Goal: Navigation & Orientation: Find specific page/section

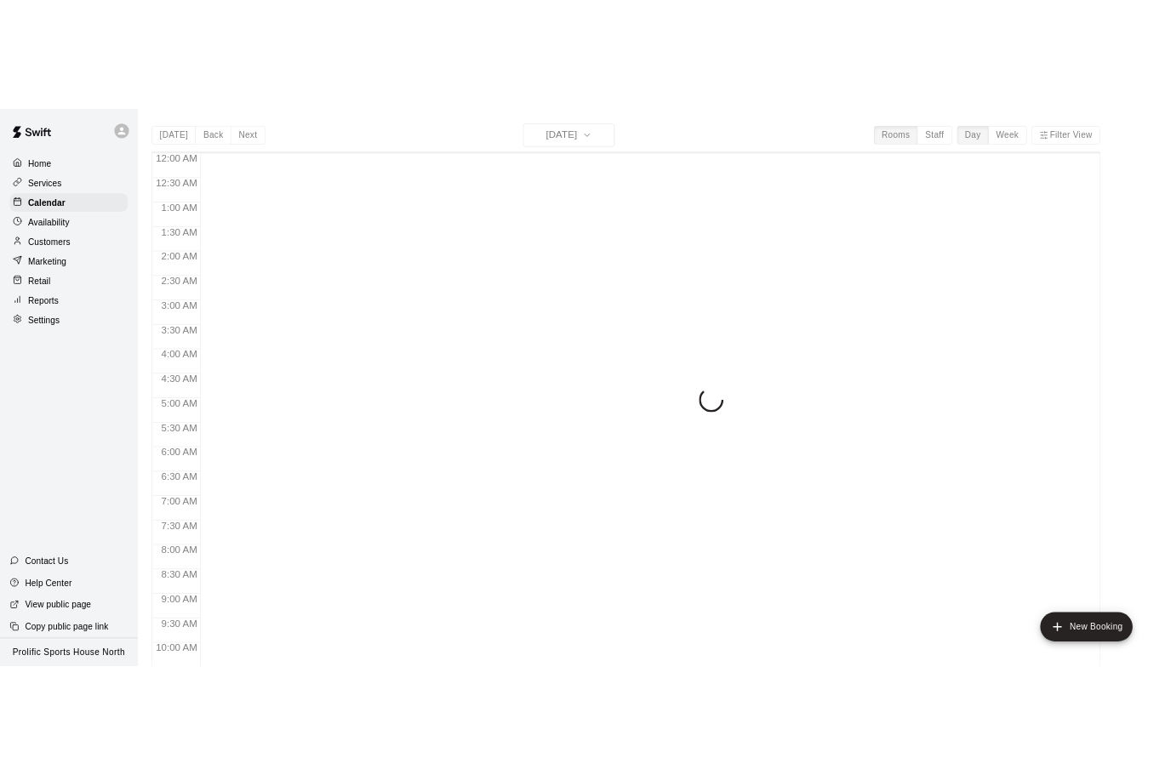
scroll to position [408, 0]
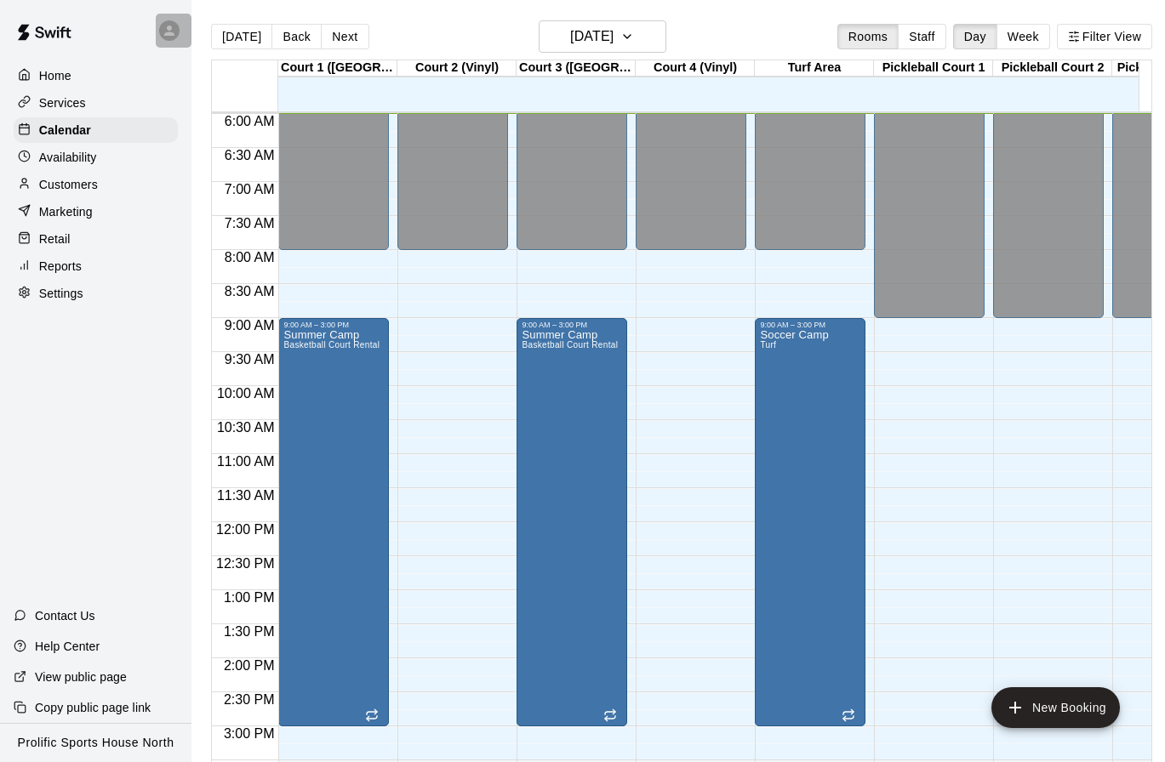
click at [176, 33] on icon at bounding box center [169, 30] width 15 height 15
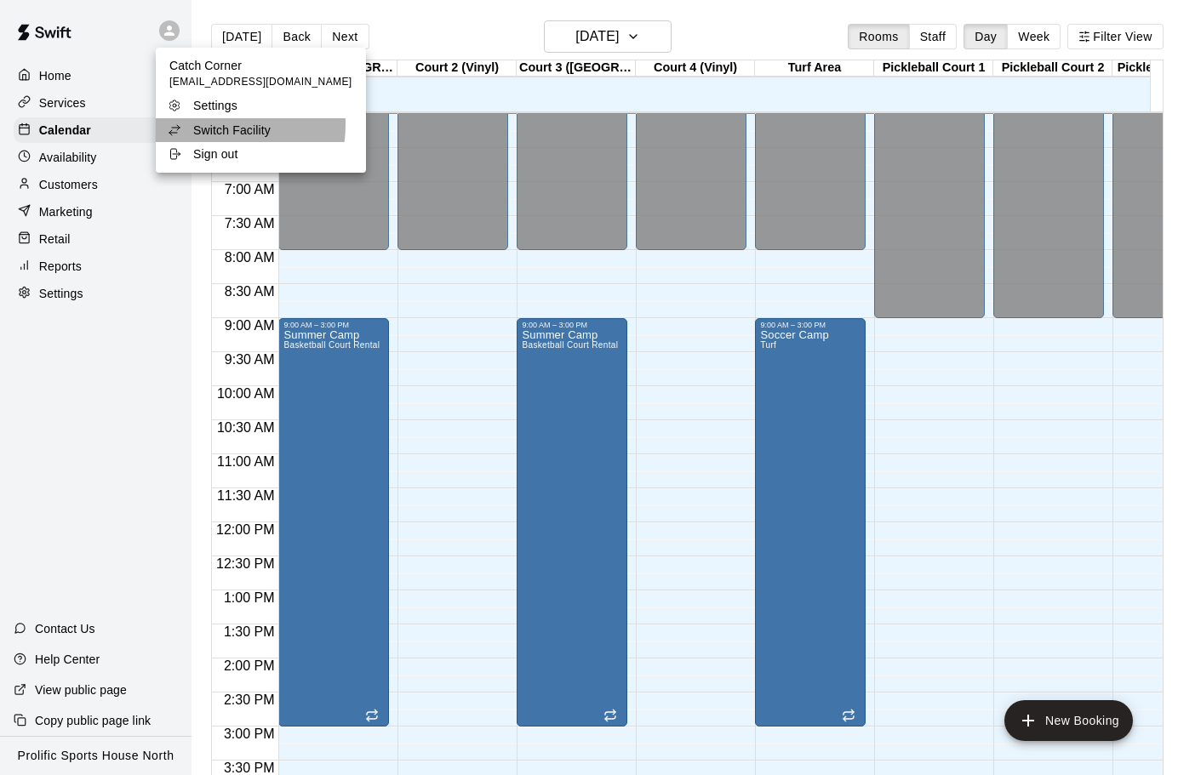
click at [215, 125] on p "Switch Facility" at bounding box center [231, 130] width 77 height 17
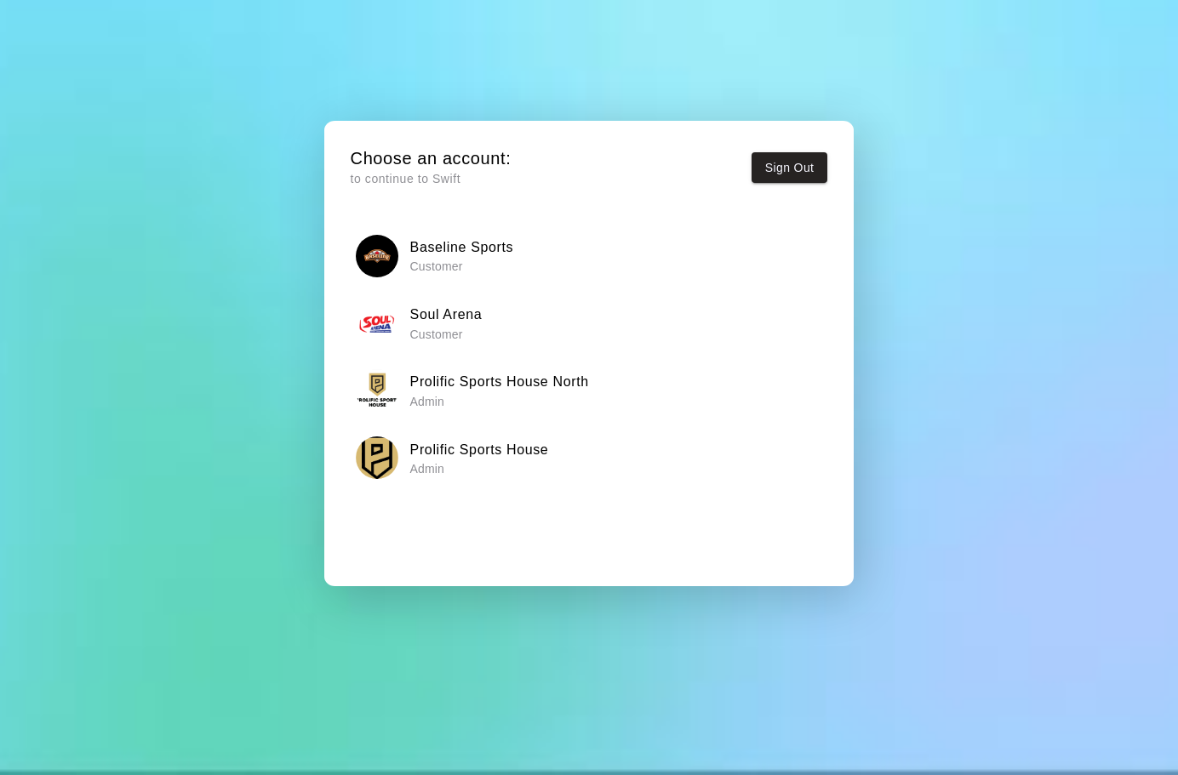
click at [525, 443] on h6 "Prolific Sports House" at bounding box center [479, 450] width 139 height 22
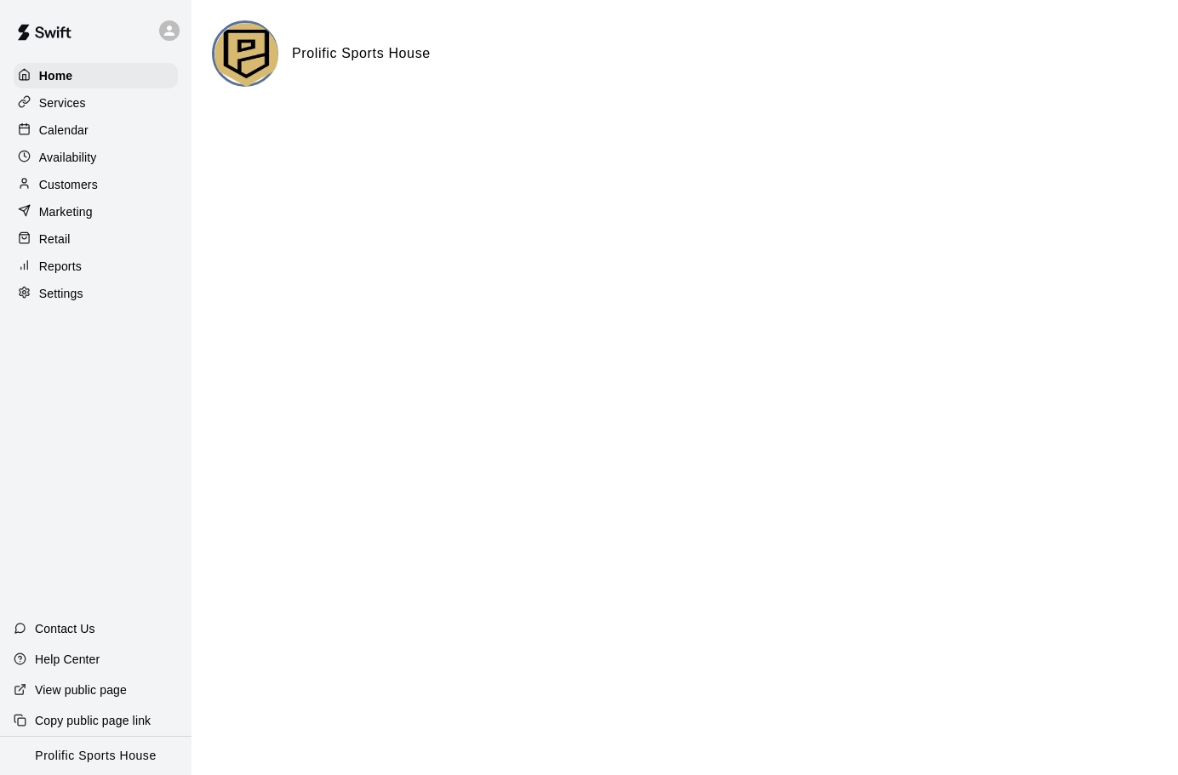
click at [91, 138] on div "Calendar" at bounding box center [96, 130] width 164 height 26
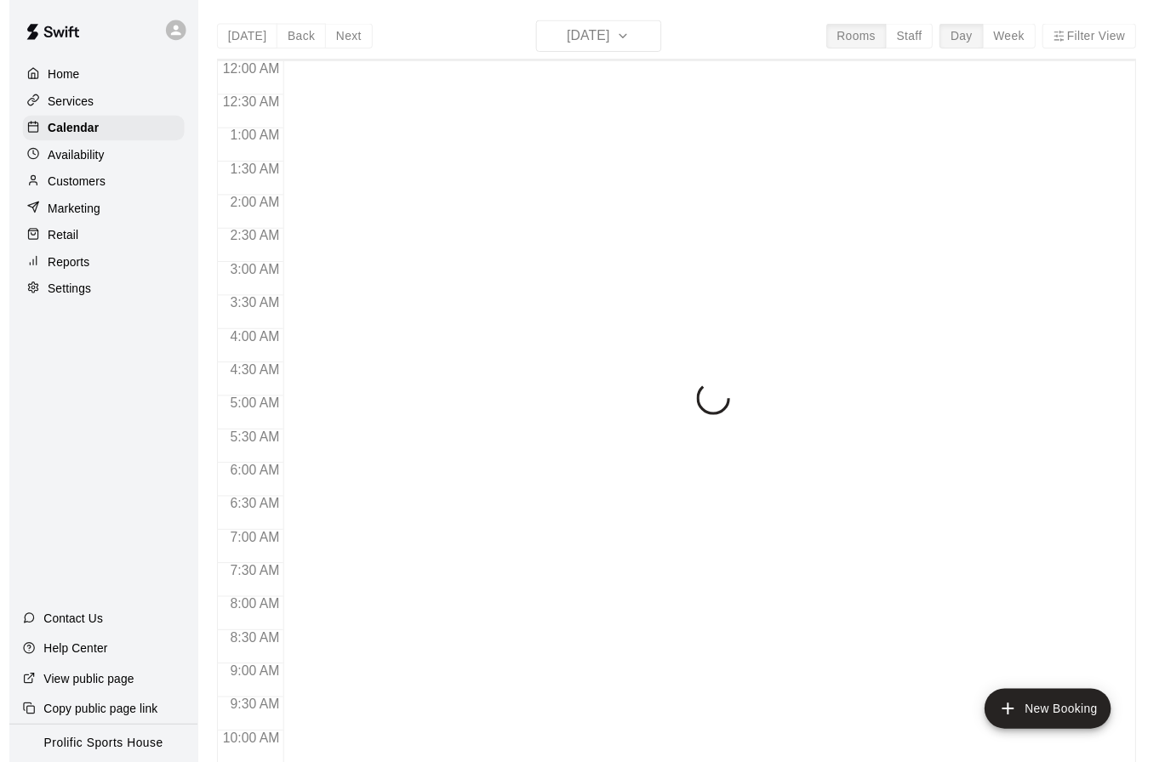
scroll to position [408, 0]
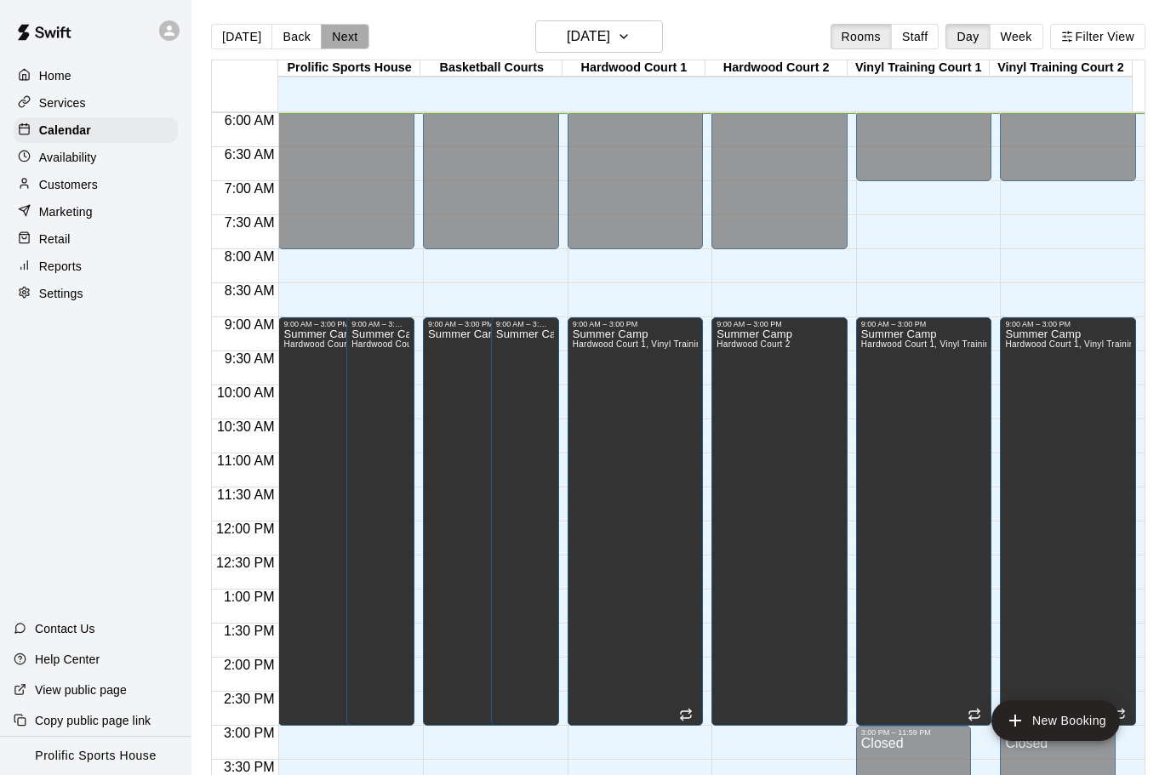
click at [349, 37] on button "Next" at bounding box center [345, 37] width 48 height 26
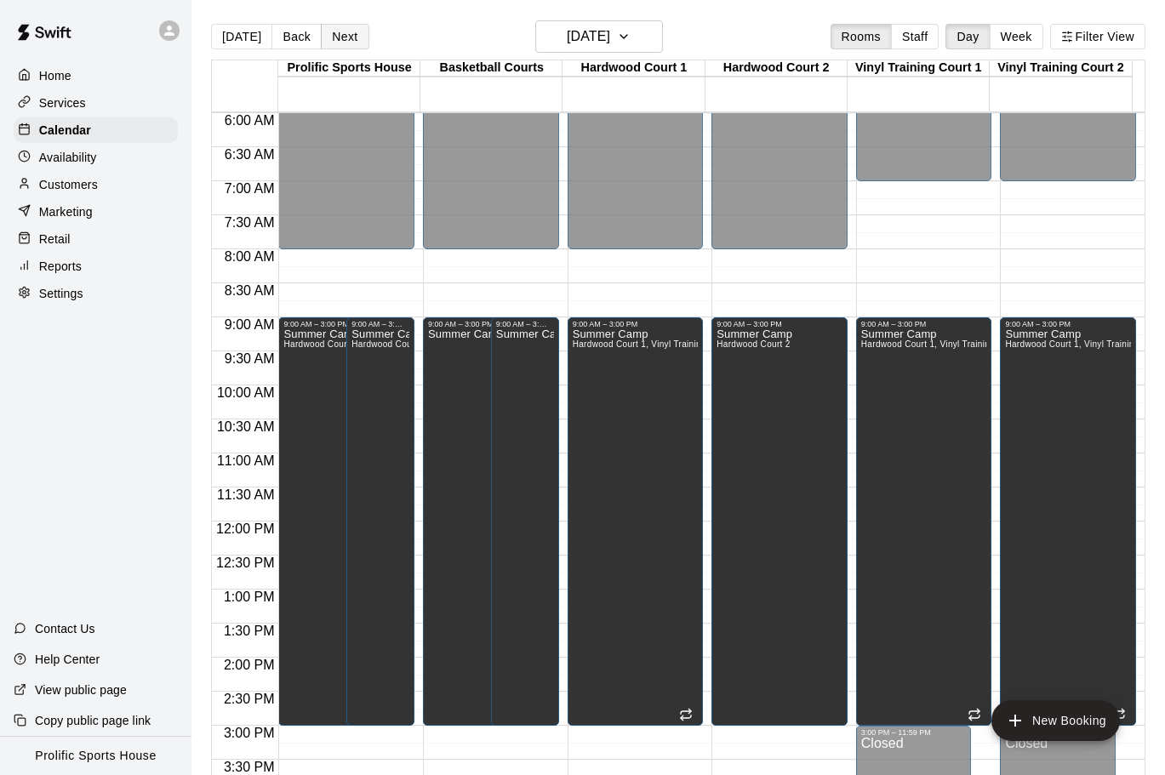
click at [334, 43] on button "Next" at bounding box center [345, 37] width 48 height 26
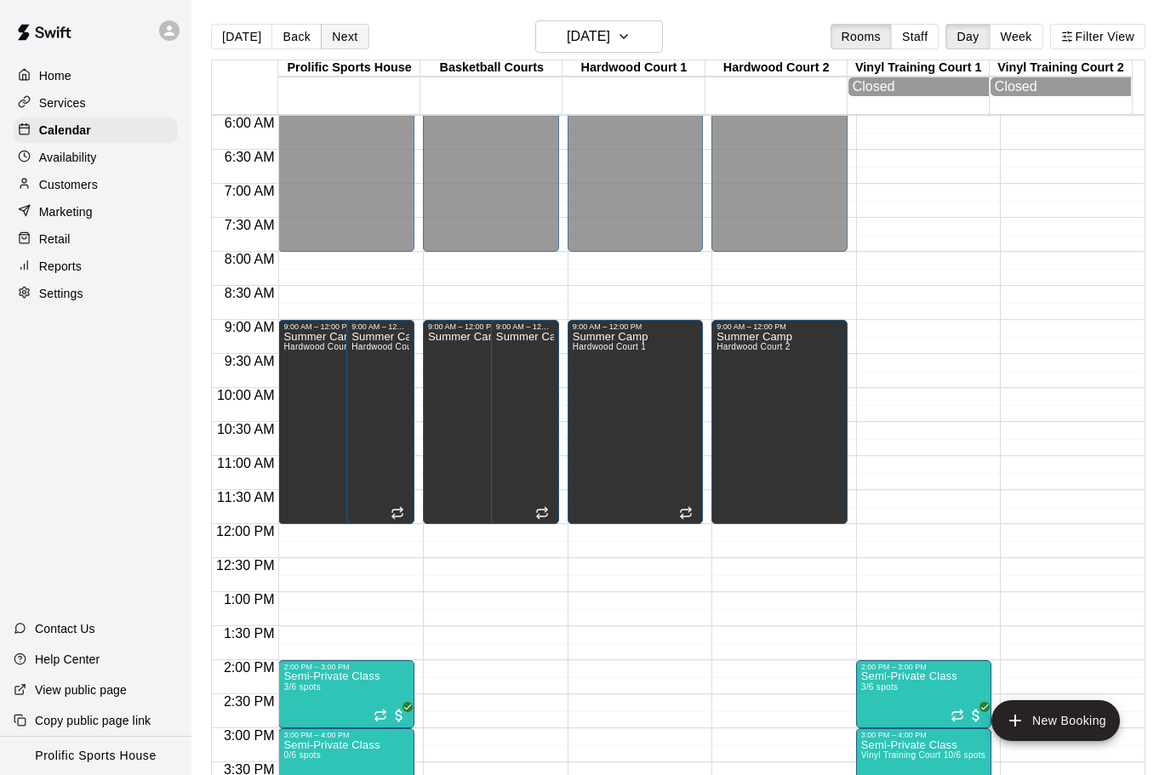
click at [349, 46] on button "Next" at bounding box center [345, 37] width 48 height 26
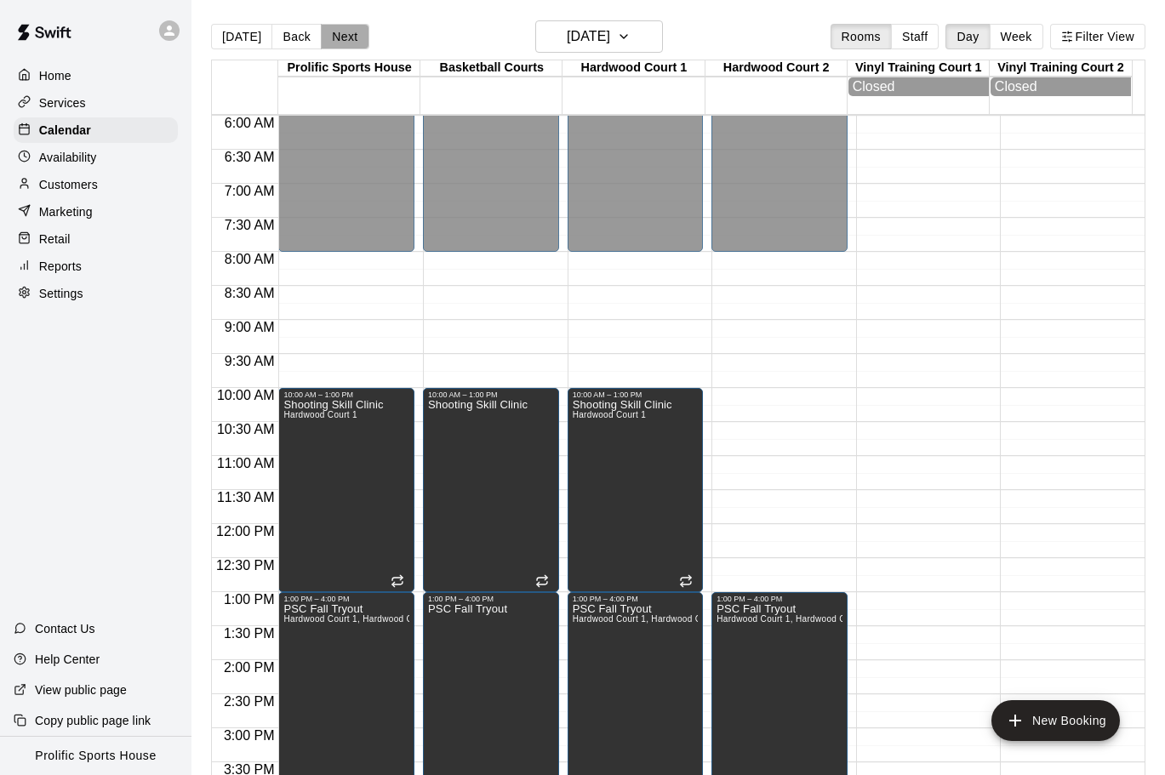
click at [344, 41] on button "Next" at bounding box center [345, 37] width 48 height 26
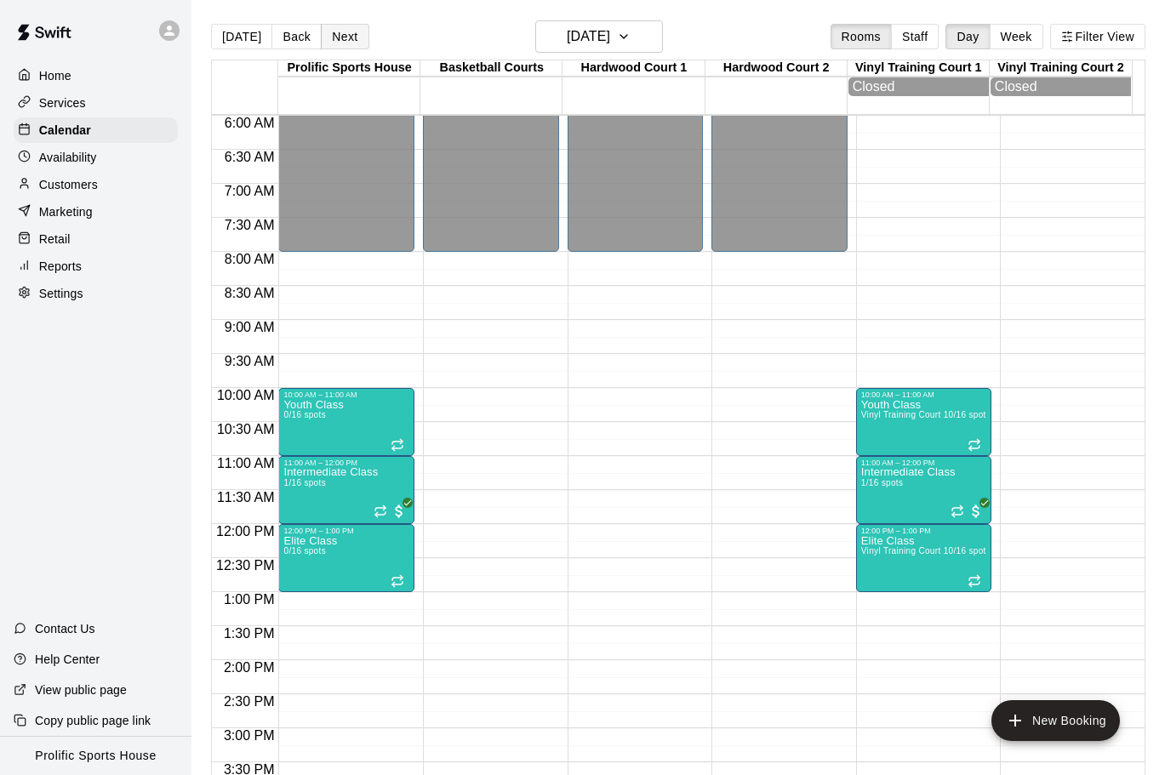
click at [345, 28] on button "Next" at bounding box center [345, 37] width 48 height 26
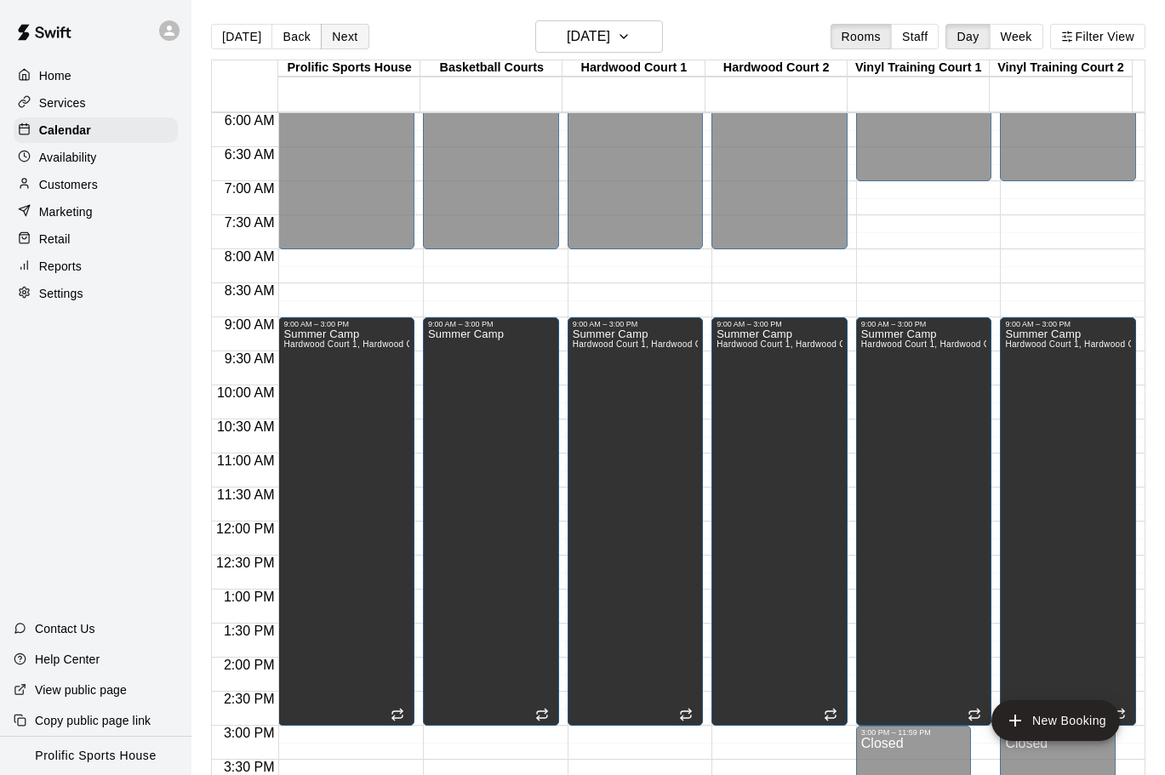
click at [340, 35] on button "Next" at bounding box center [345, 37] width 48 height 26
click at [340, 43] on button "Next" at bounding box center [345, 37] width 48 height 26
click at [346, 30] on button "Next" at bounding box center [345, 37] width 48 height 26
click at [721, 31] on div "[DATE] Back [DATE][DATE] Rooms Staff Day Week Filter View" at bounding box center [678, 39] width 934 height 39
drag, startPoint x: 331, startPoint y: 29, endPoint x: 351, endPoint y: 39, distance: 22.8
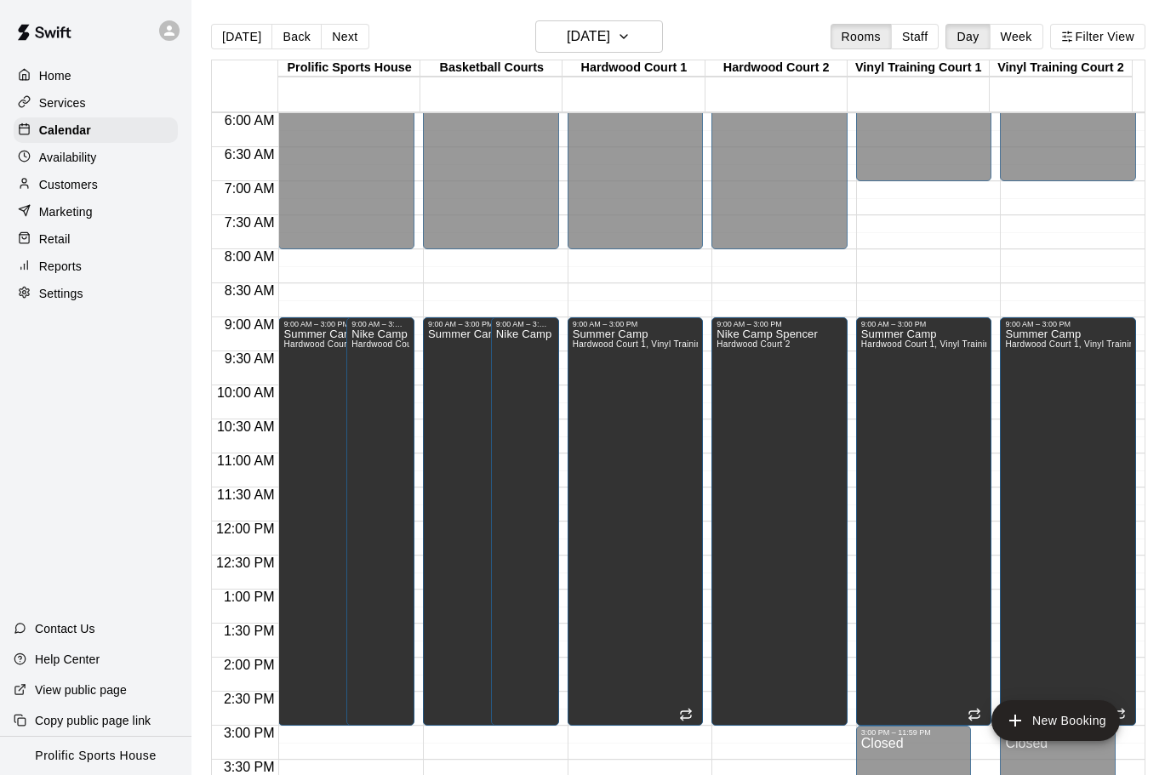
click at [332, 29] on button "Next" at bounding box center [345, 37] width 48 height 26
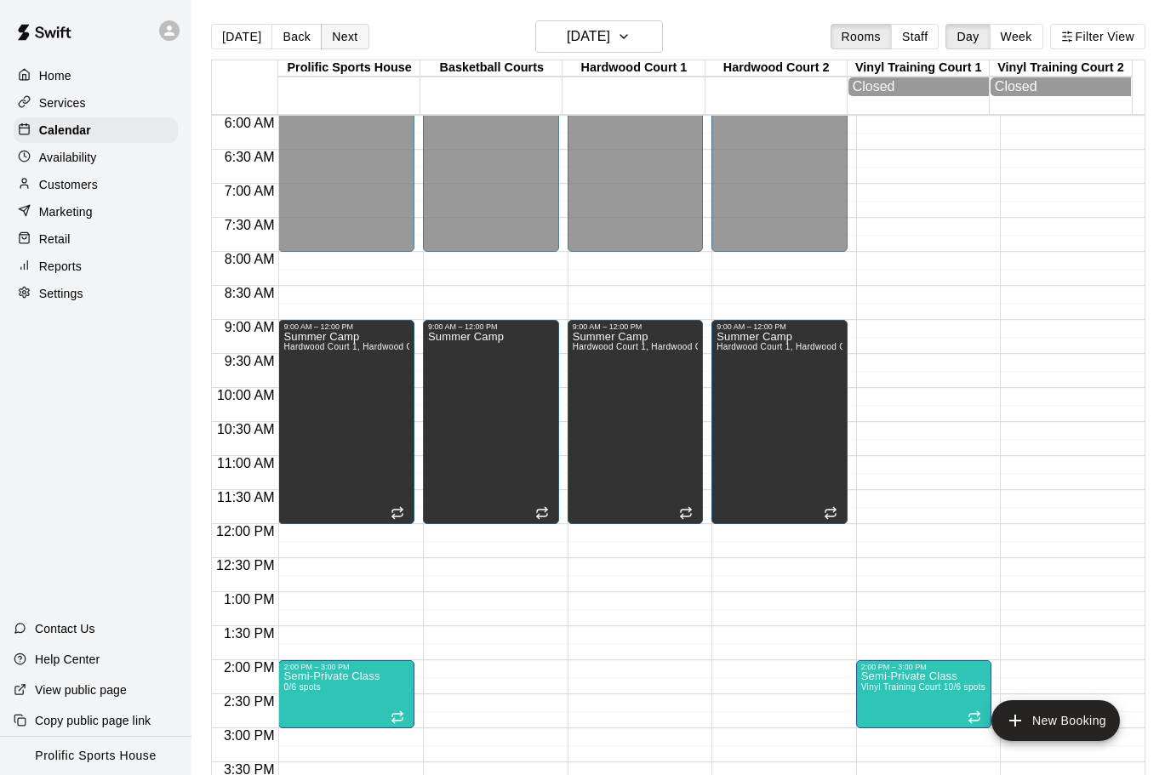
click at [343, 38] on button "Next" at bounding box center [345, 37] width 48 height 26
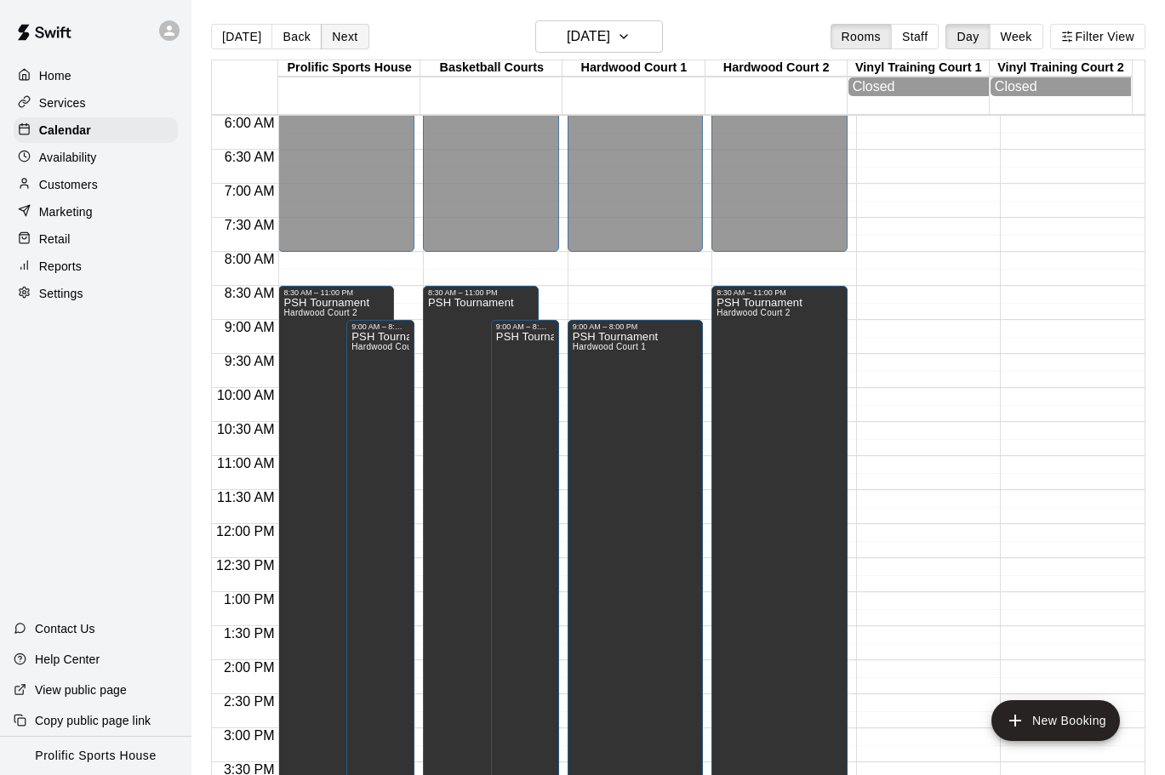
click at [340, 33] on button "Next" at bounding box center [345, 37] width 48 height 26
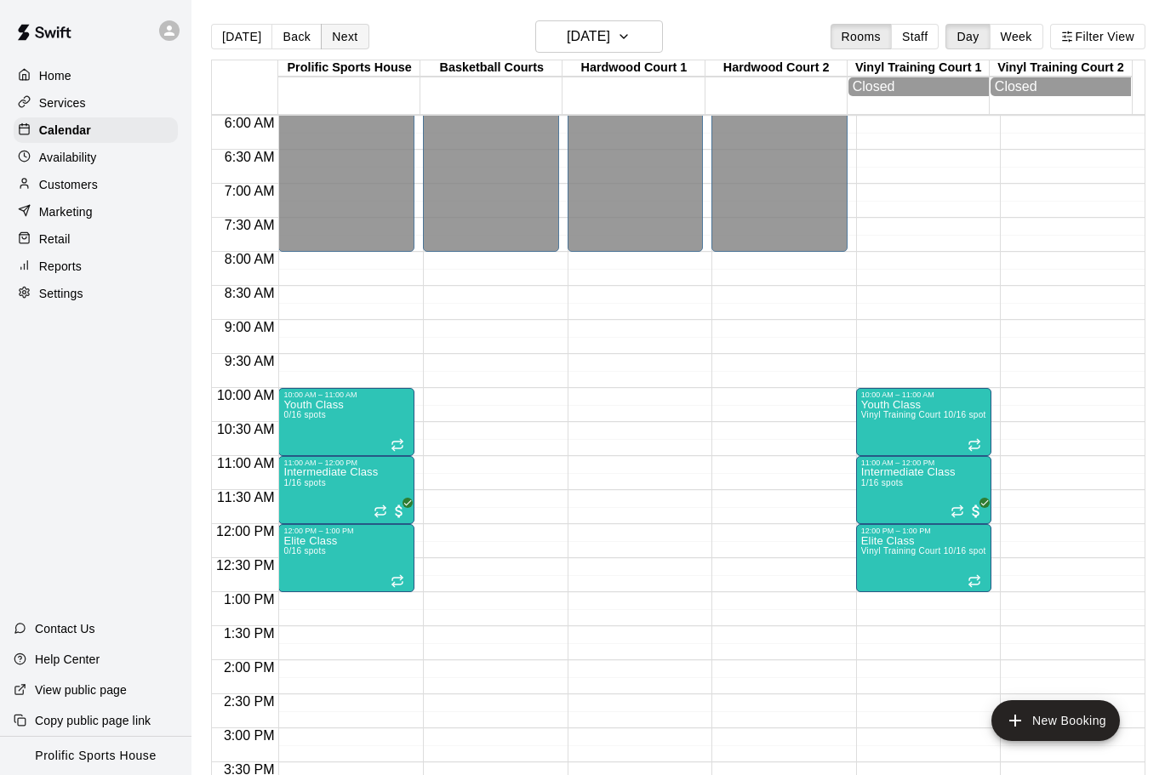
click at [337, 29] on button "Next" at bounding box center [345, 37] width 48 height 26
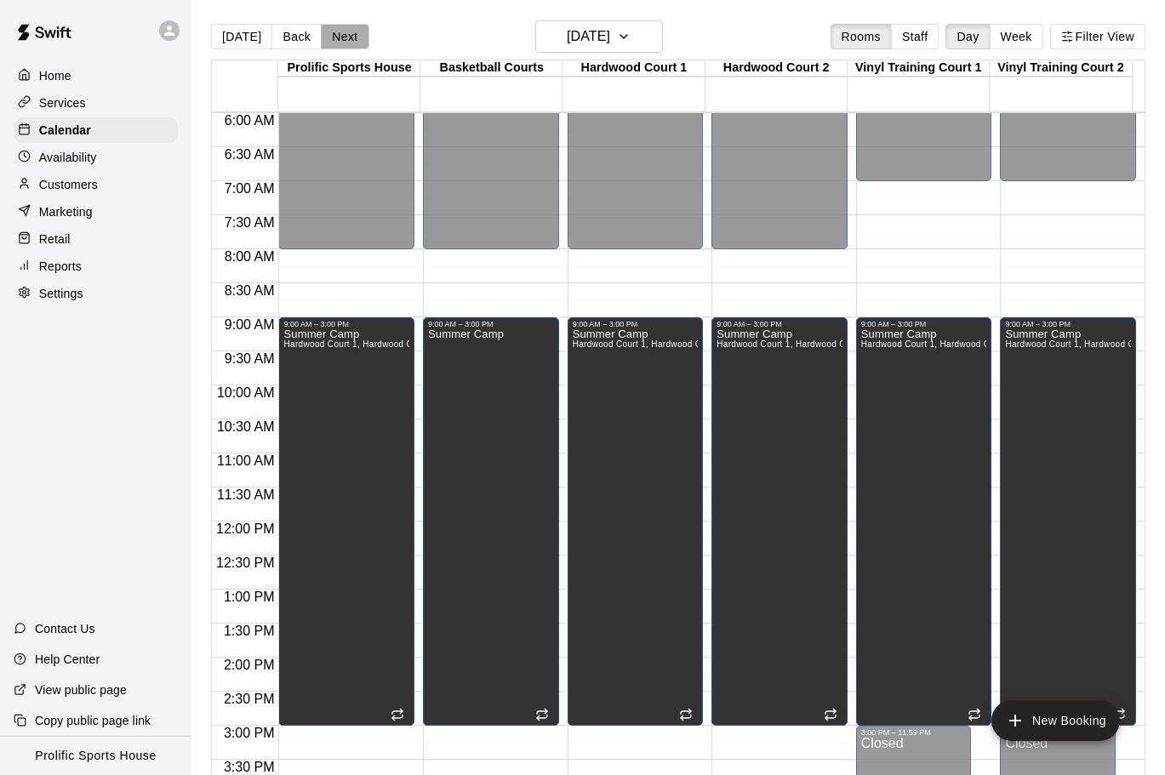
click at [338, 31] on button "Next" at bounding box center [345, 37] width 48 height 26
click at [350, 41] on button "Next" at bounding box center [345, 37] width 48 height 26
click at [174, 32] on icon at bounding box center [169, 30] width 15 height 15
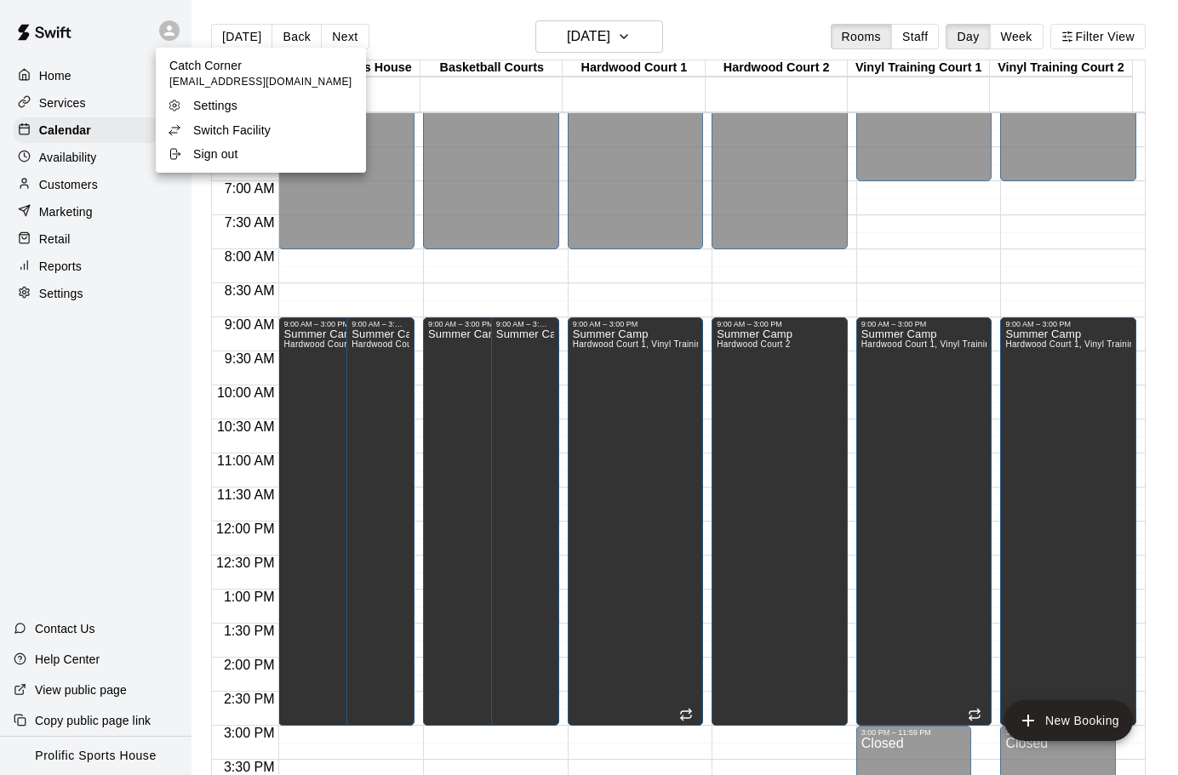
click at [216, 127] on p "Switch Facility" at bounding box center [231, 130] width 77 height 17
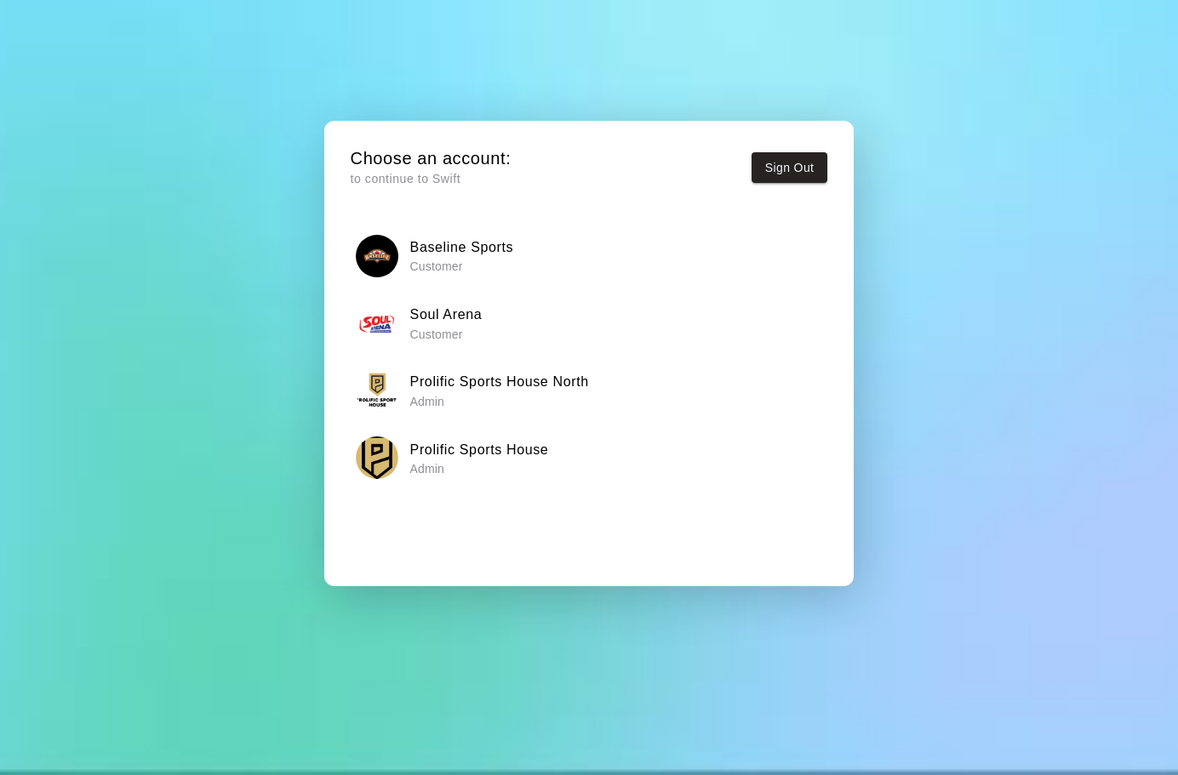
click at [546, 390] on h6 "Prolific Sports House North" at bounding box center [499, 382] width 179 height 22
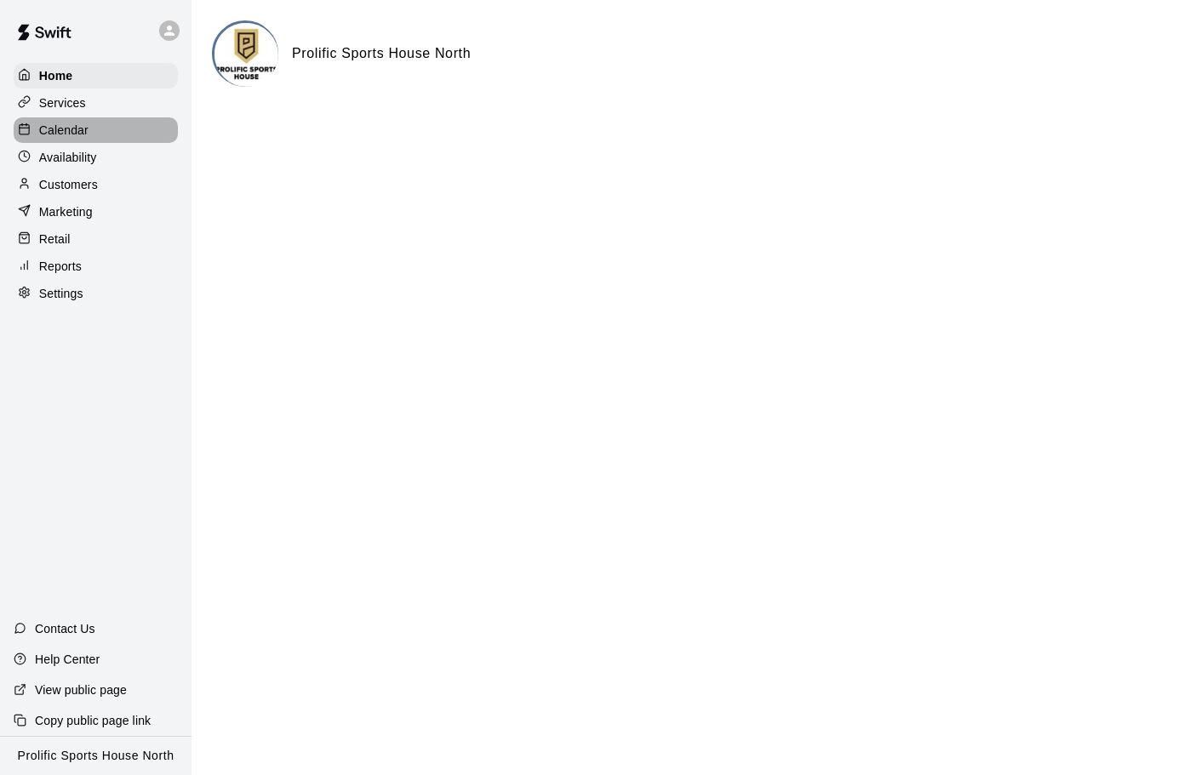
click at [70, 128] on p "Calendar" at bounding box center [63, 130] width 49 height 17
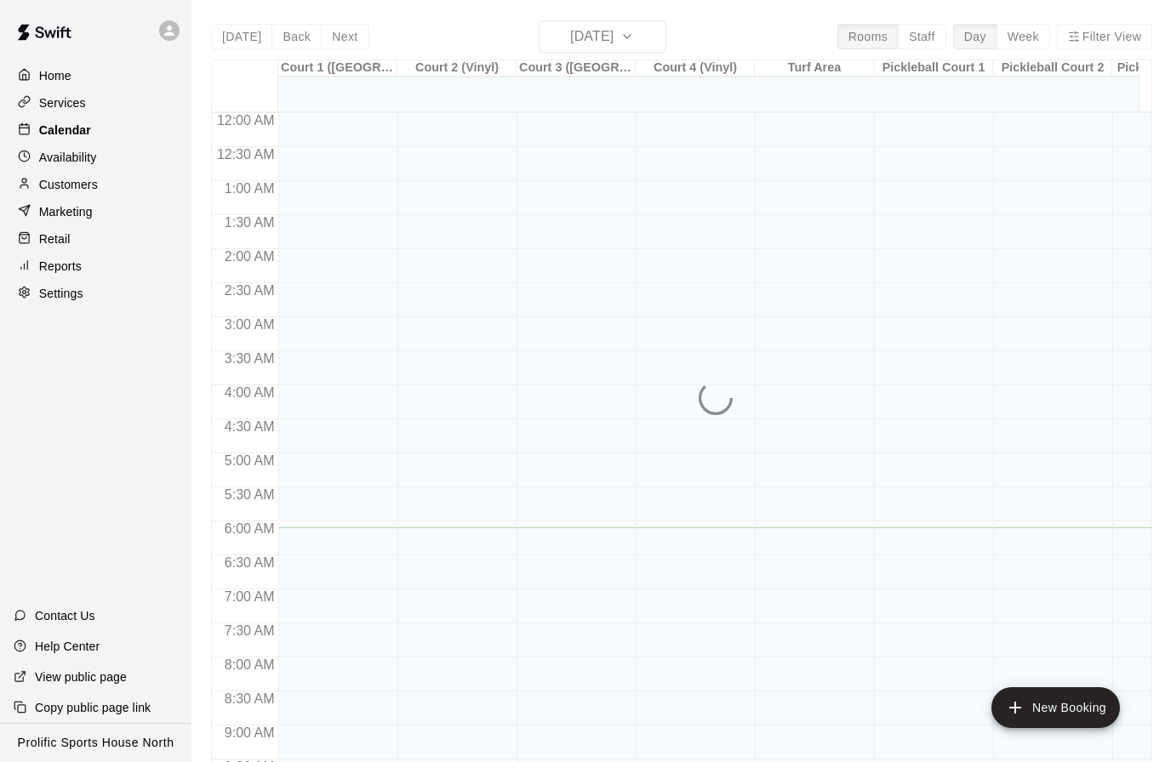
scroll to position [414, 0]
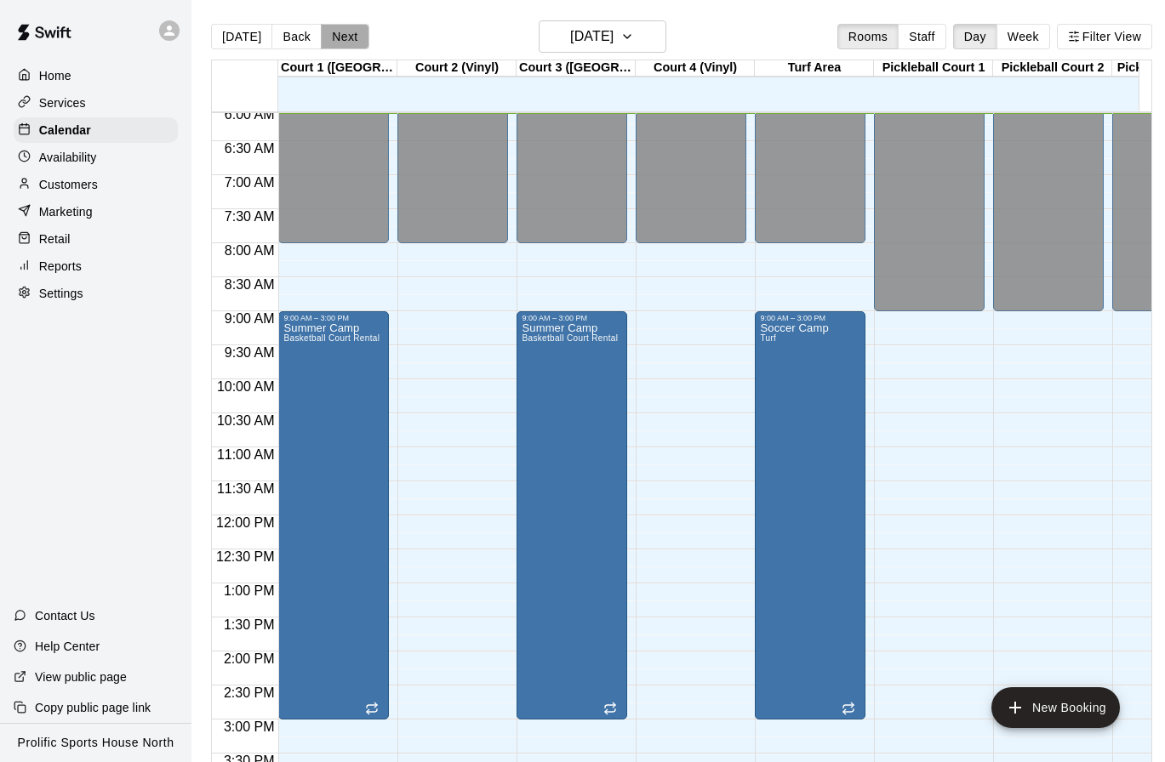
click at [327, 42] on button "Next" at bounding box center [345, 37] width 48 height 26
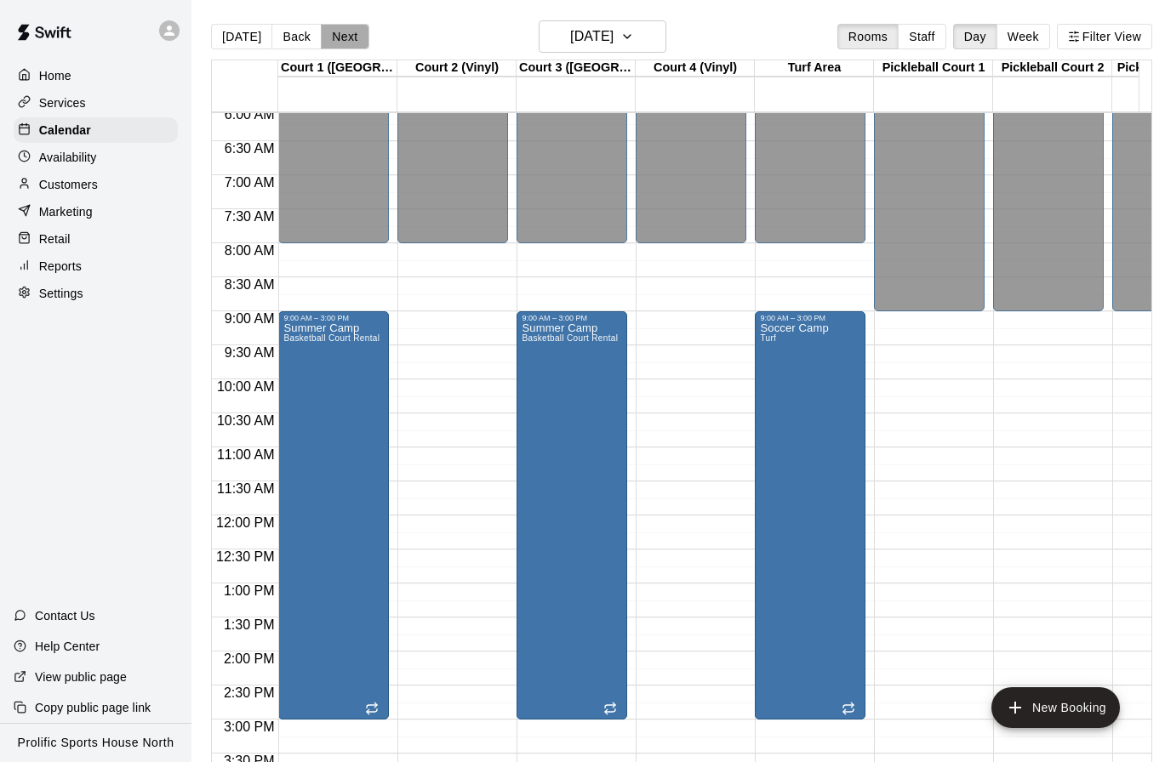
click at [334, 36] on button "Next" at bounding box center [345, 37] width 48 height 26
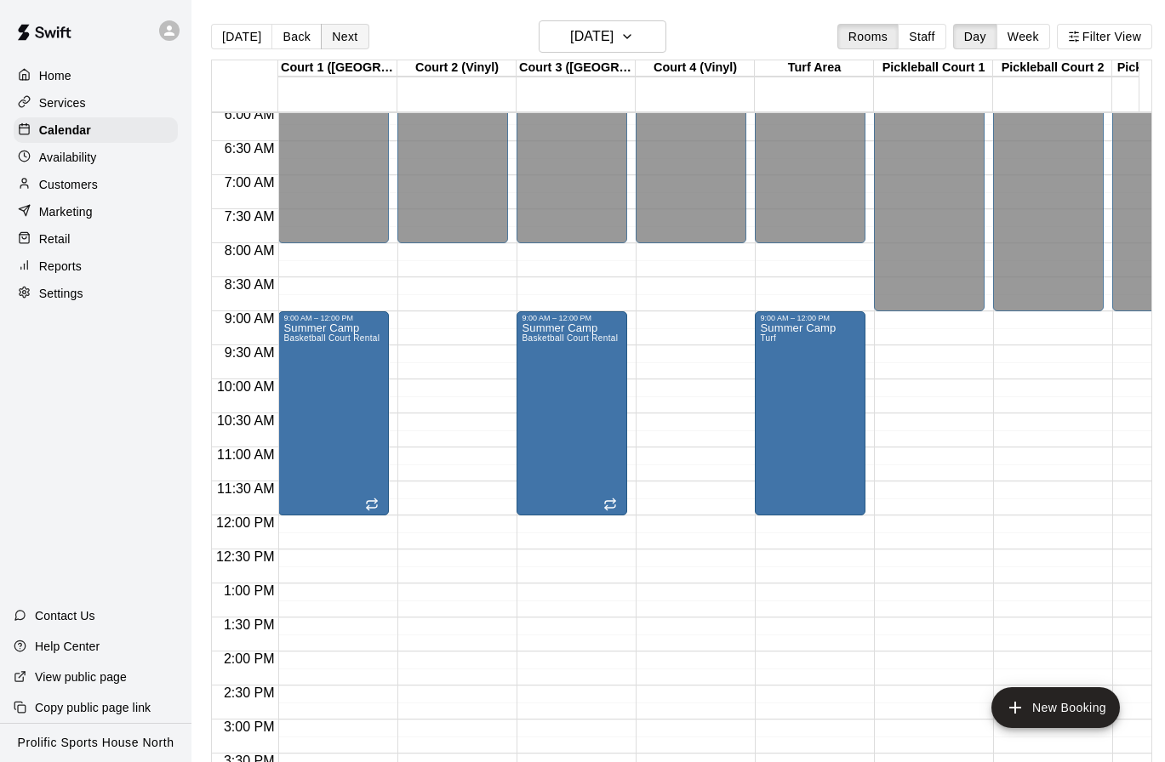
click at [348, 32] on button "Next" at bounding box center [345, 37] width 48 height 26
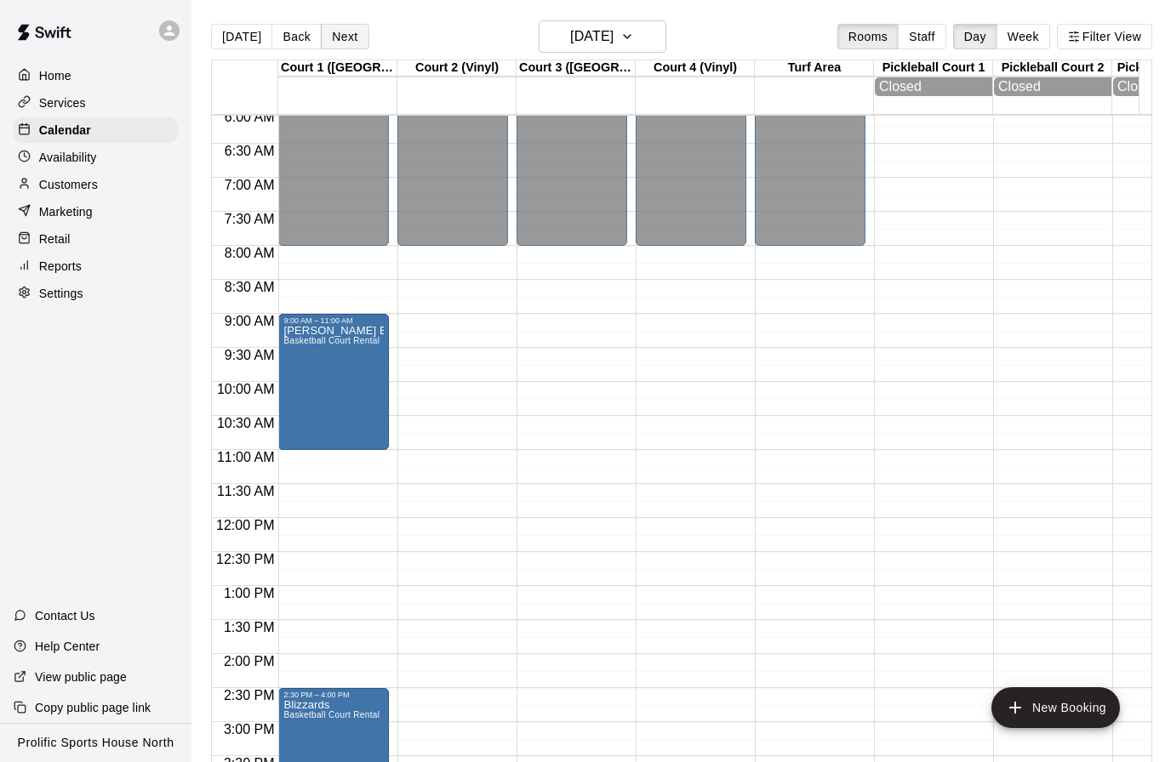
click at [354, 31] on button "Next" at bounding box center [345, 37] width 48 height 26
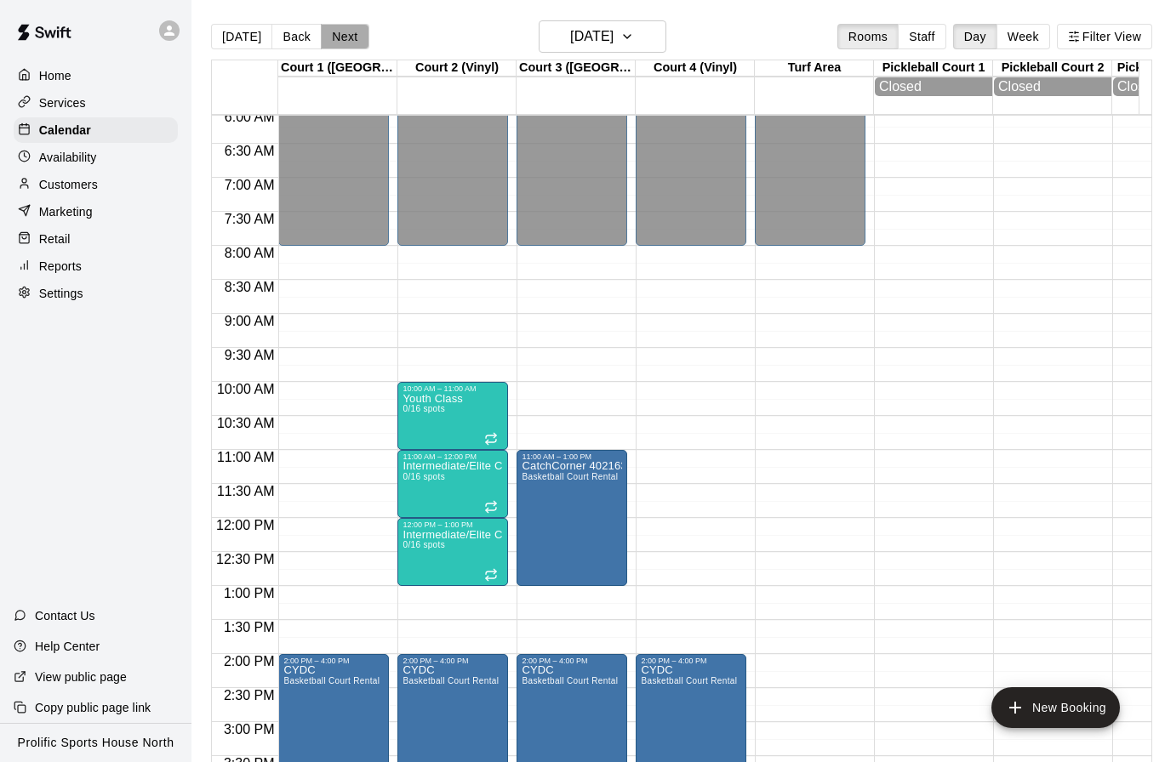
click at [345, 30] on button "Next" at bounding box center [345, 37] width 48 height 26
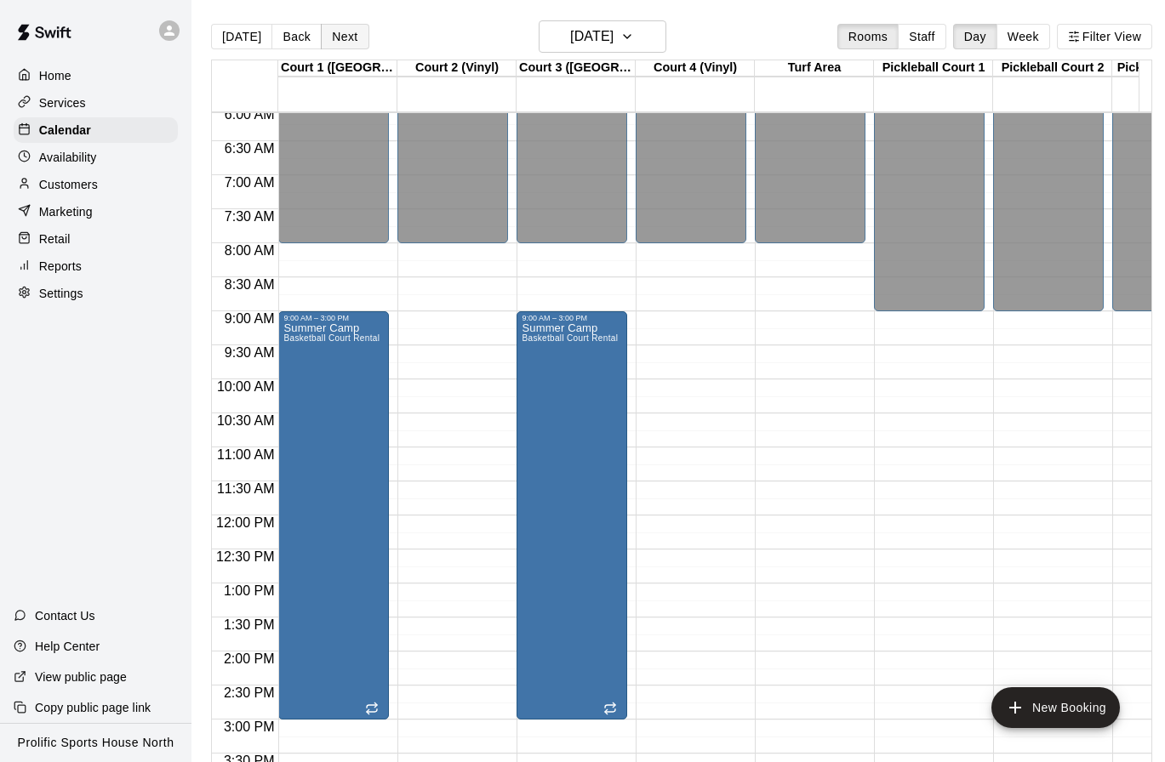
click at [328, 39] on button "Next" at bounding box center [345, 37] width 48 height 26
click at [335, 37] on button "Next" at bounding box center [345, 37] width 48 height 26
click at [341, 37] on button "Next" at bounding box center [345, 37] width 48 height 26
click at [351, 42] on button "Next" at bounding box center [345, 37] width 48 height 26
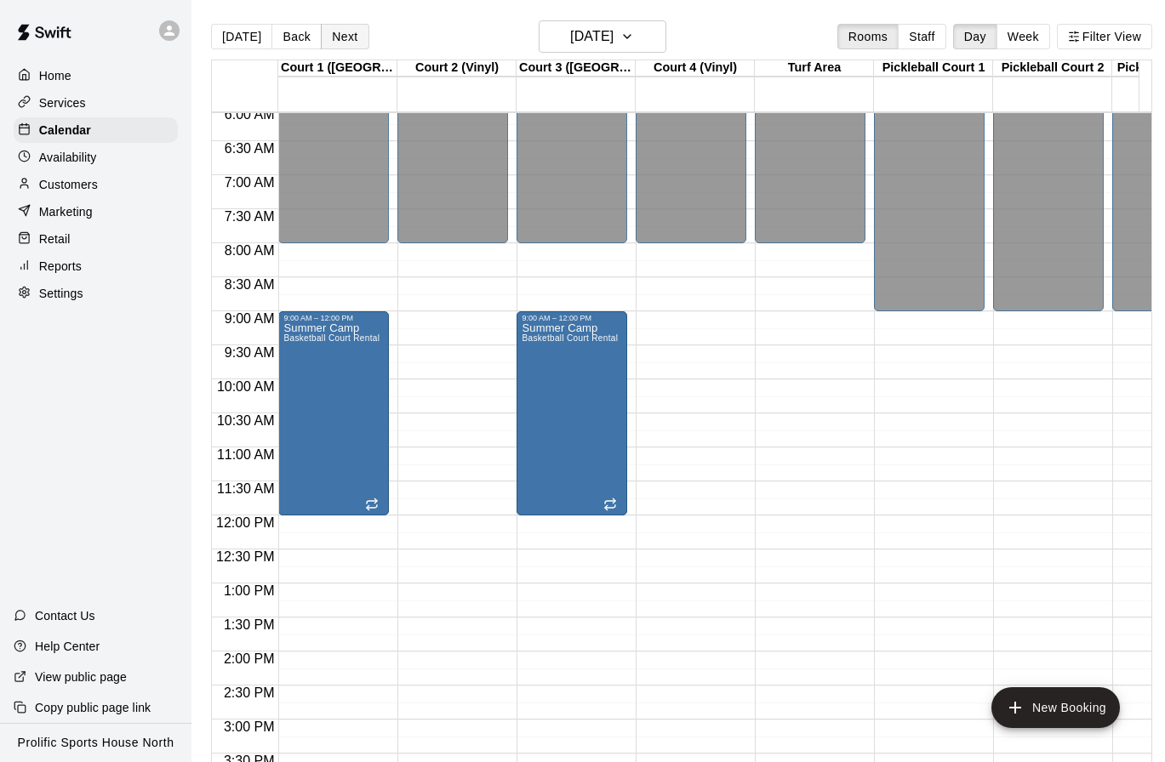
click at [336, 36] on button "Next" at bounding box center [345, 37] width 48 height 26
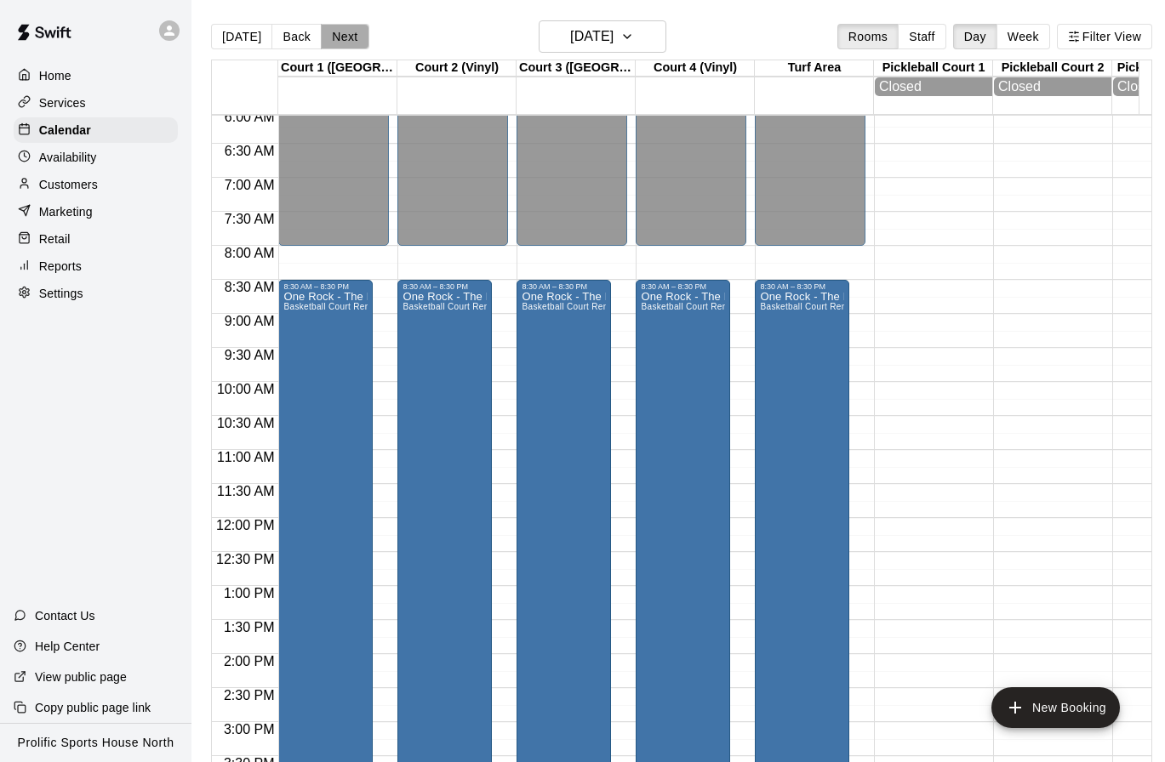
click at [335, 46] on button "Next" at bounding box center [345, 37] width 48 height 26
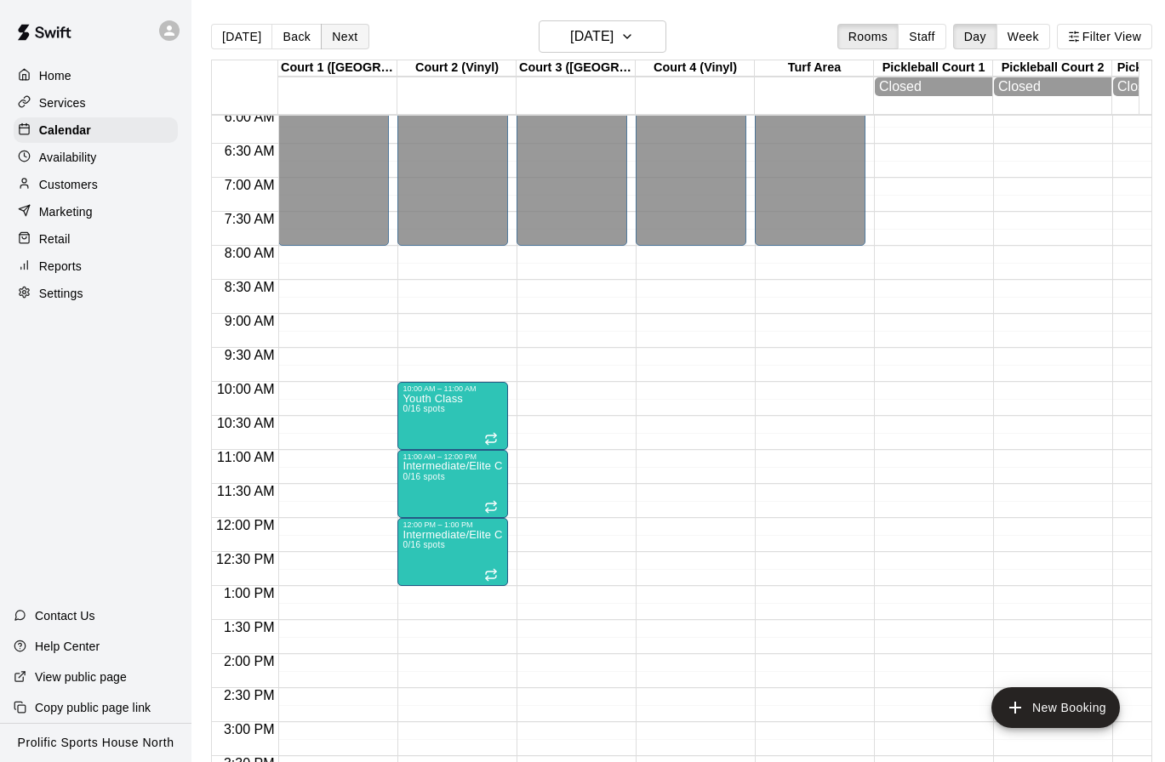
click at [345, 45] on div "[DATE] Back [DATE][DATE] Rooms Staff Day Week Filter View" at bounding box center [681, 39] width 941 height 39
click at [344, 44] on button "Next" at bounding box center [345, 37] width 48 height 26
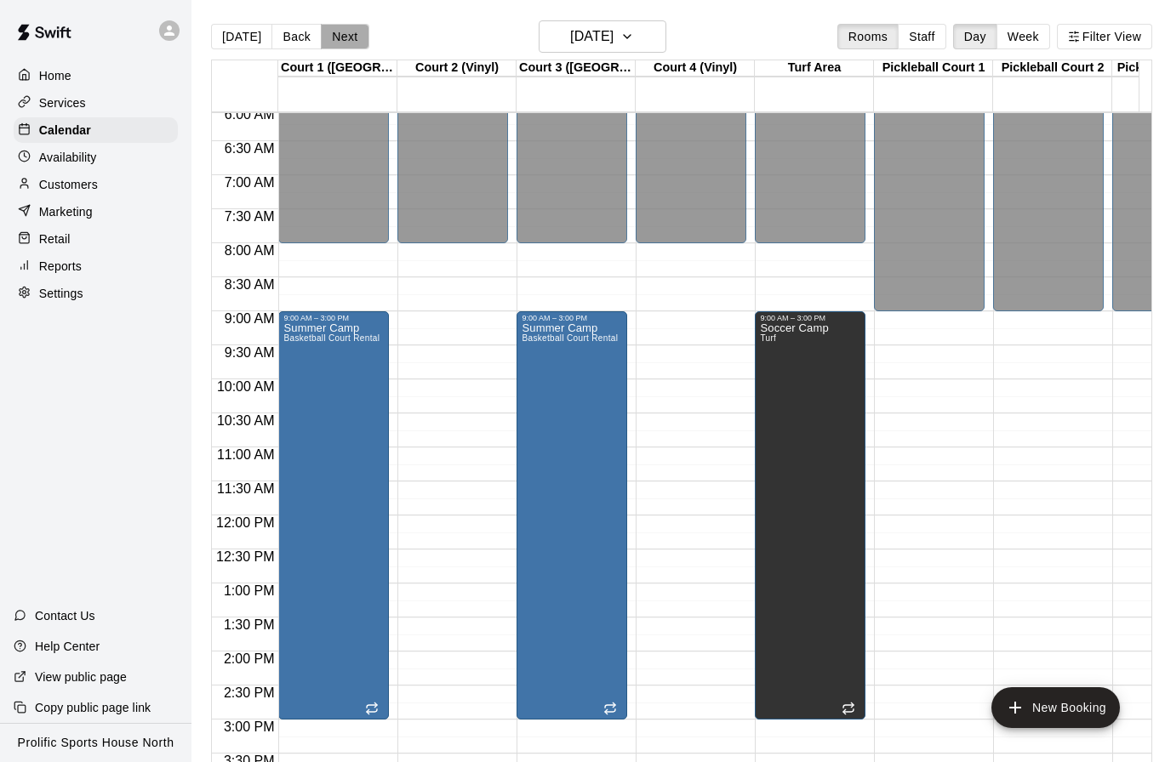
click at [337, 33] on button "Next" at bounding box center [345, 37] width 48 height 26
click at [345, 38] on button "Next" at bounding box center [345, 37] width 48 height 26
